Goal: Task Accomplishment & Management: Manage account settings

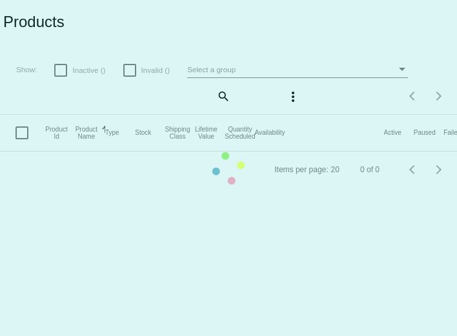
click at [220, 96] on app-dashboard-products "Products Show: Inactive () Invalid () Select a group search more_vert Items per…" at bounding box center [228, 94] width 457 height 188
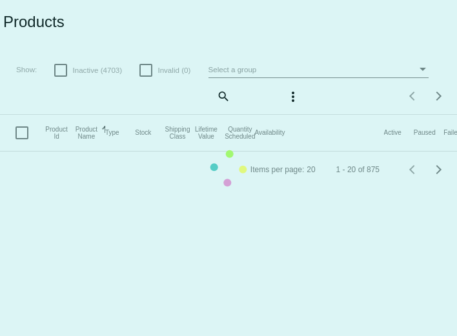
click at [225, 115] on mat-table "Product Id Product Name Sorted by ProductName ascending Type Stock Shipping Cla…" at bounding box center [274, 133] width 549 height 37
click at [220, 115] on mat-table "Product Id Product Name Sorted by ProductName ascending Type Stock Shipping Cla…" at bounding box center [274, 133] width 549 height 37
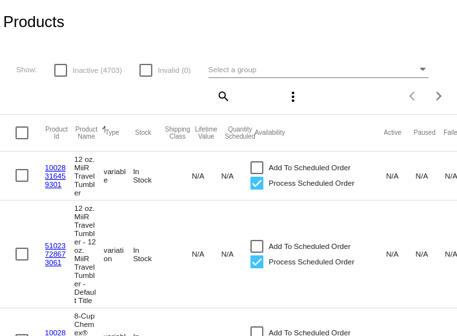
click at [225, 97] on mat-icon "search" at bounding box center [222, 96] width 15 height 20
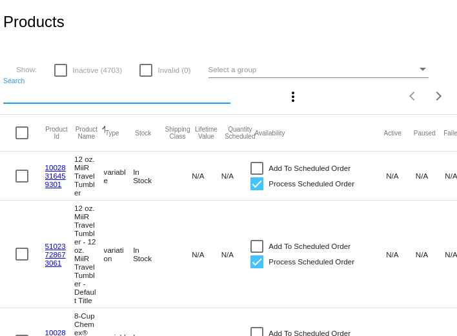
click at [153, 98] on input "Search" at bounding box center [116, 94] width 227 height 10
paste input "6 ounce, Whole Bean"
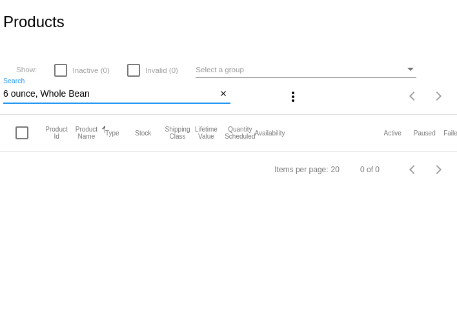
click at [104, 99] on input "6 ounce, Whole Bean" at bounding box center [110, 94] width 214 height 10
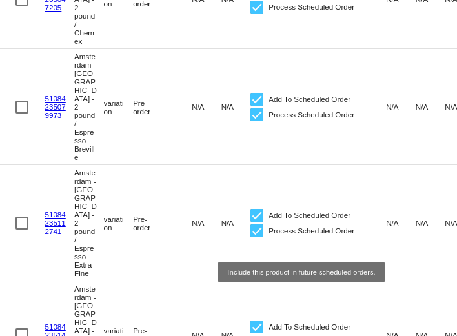
scroll to position [1652, 0]
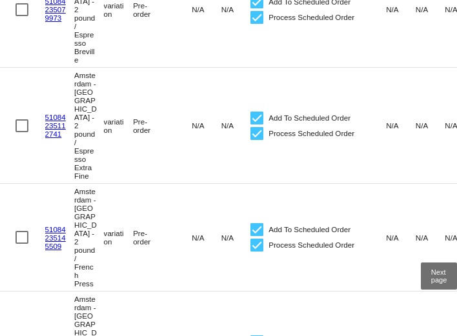
type input "amsterdam"
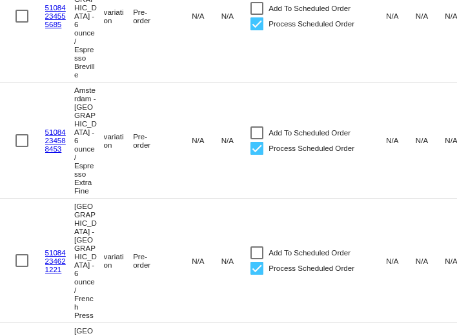
scroll to position [1510, 0]
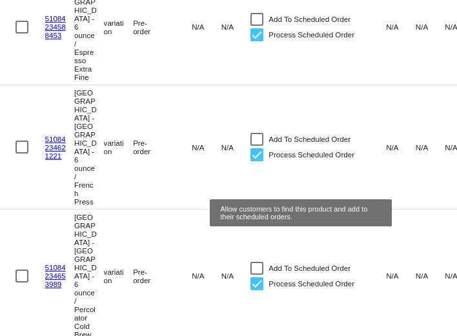
checkbox input "false"
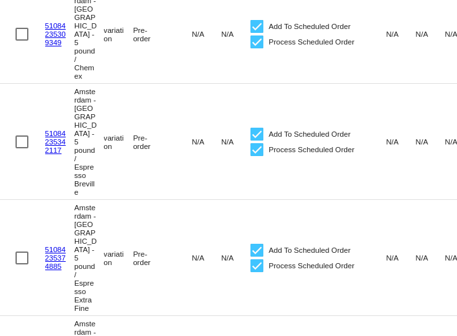
scroll to position [0, 0]
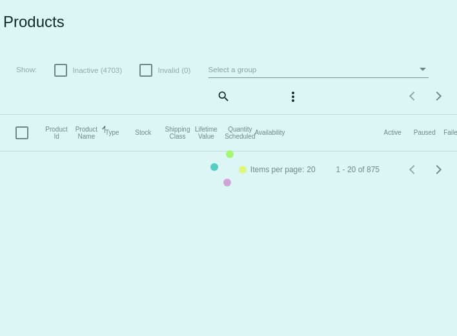
click at [219, 115] on mat-table "Product Id Product Name Sorted by ProductName ascending Type Stock Shipping Cla…" at bounding box center [274, 133] width 549 height 37
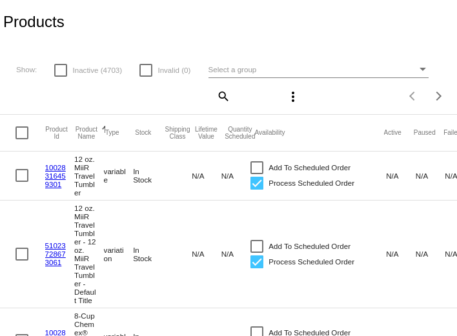
click at [219, 99] on mat-icon "search" at bounding box center [222, 96] width 15 height 20
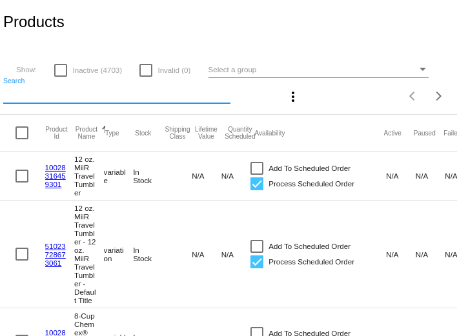
click at [150, 97] on input "Search" at bounding box center [116, 94] width 227 height 10
paste input "Great Heights"
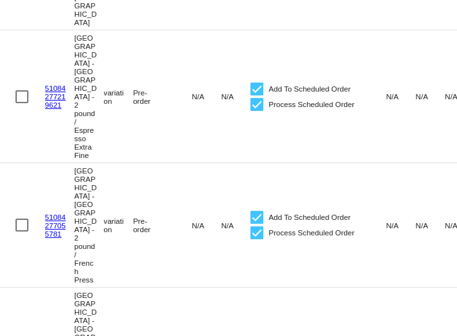
scroll to position [1819, 0]
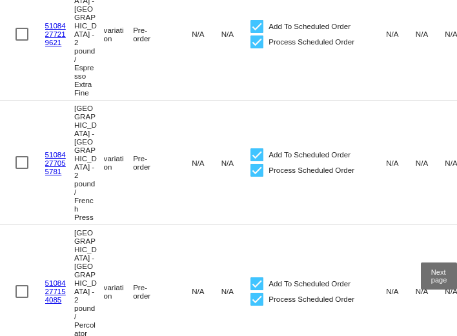
type input "Great Heights"
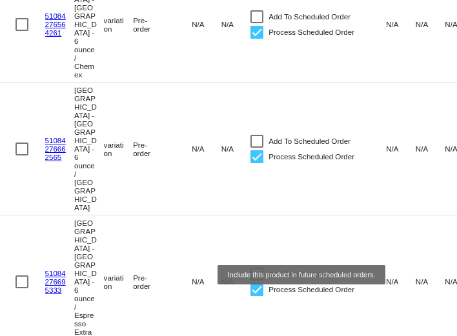
scroll to position [1562, 0]
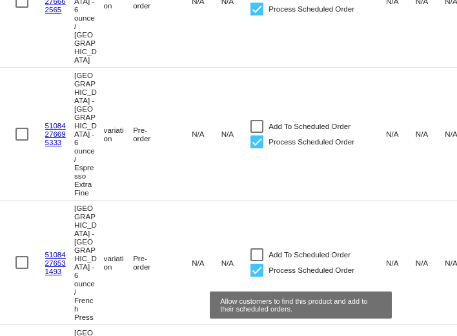
checkbox input "false"
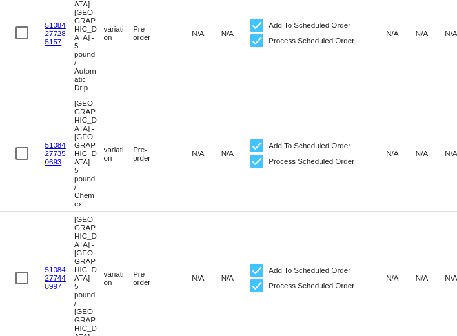
scroll to position [0, 0]
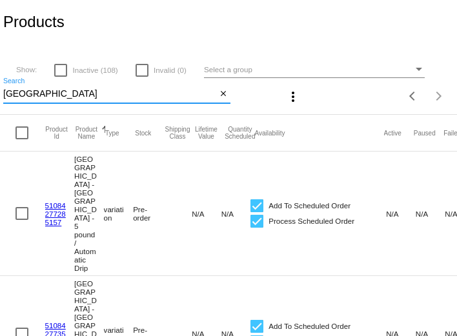
click at [190, 94] on input "Great Heights" at bounding box center [110, 94] width 214 height 10
paste input "Big City"
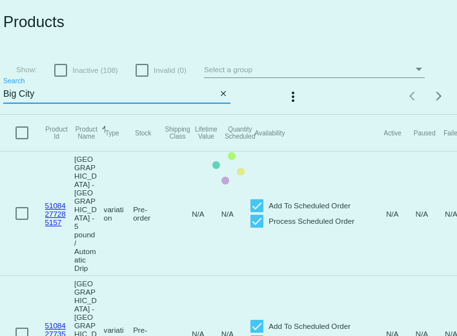
type input "Big City"
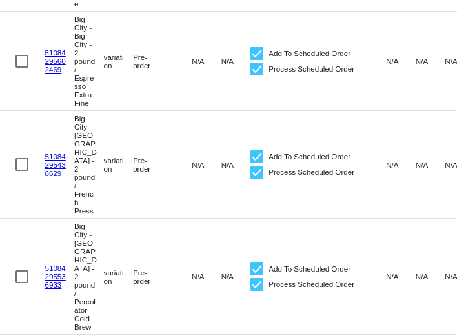
scroll to position [1652, 0]
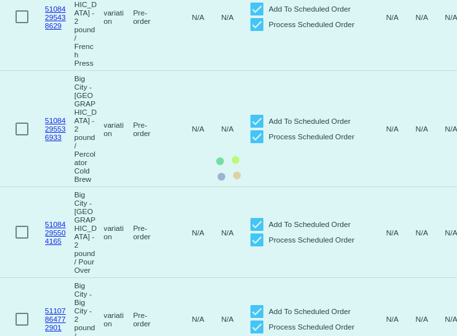
scroll to position [1442, 0]
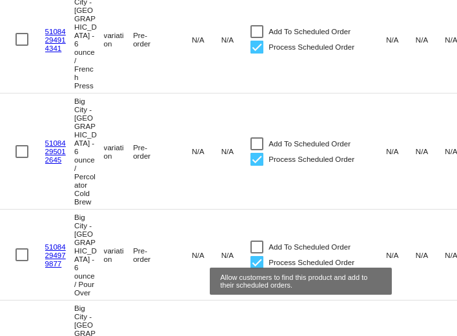
checkbox input "false"
